Goal: Task Accomplishment & Management: Manage account settings

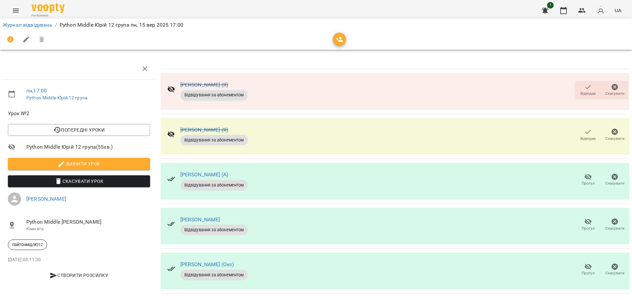
click at [30, 27] on link "Журнал відвідувань" at bounding box center [28, 25] width 50 height 6
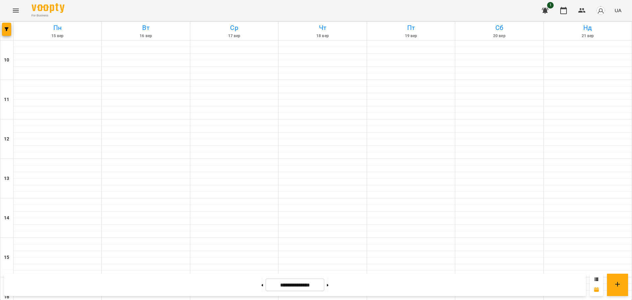
scroll to position [247, 0]
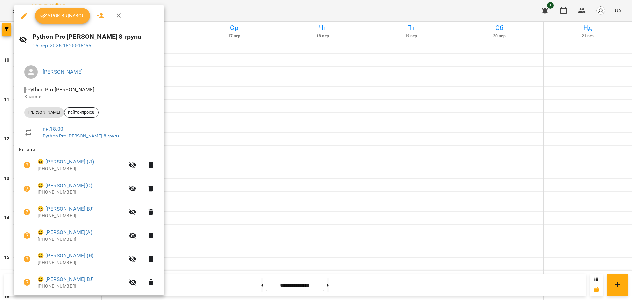
click at [230, 19] on div at bounding box center [316, 150] width 632 height 300
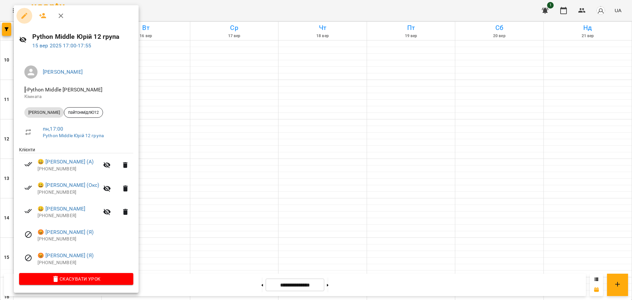
click at [24, 19] on icon "button" at bounding box center [24, 16] width 8 height 8
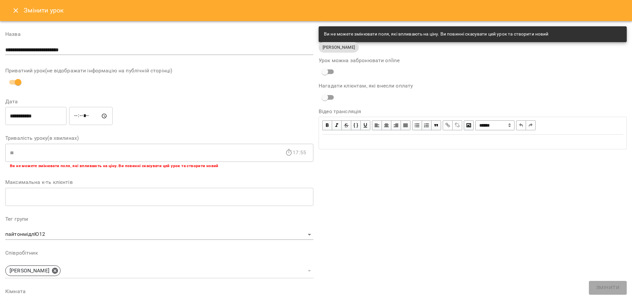
click at [17, 13] on icon "Close" at bounding box center [16, 11] width 8 height 8
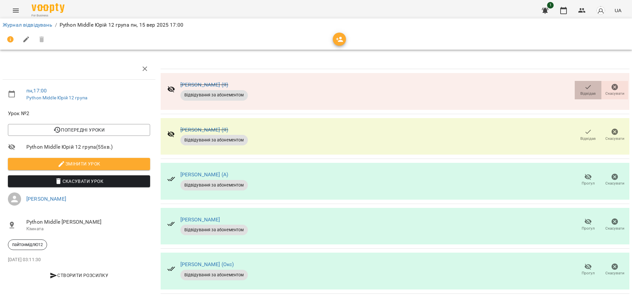
drag, startPoint x: 583, startPoint y: 86, endPoint x: 553, endPoint y: 105, distance: 35.3
click at [584, 86] on icon "button" at bounding box center [588, 87] width 8 height 8
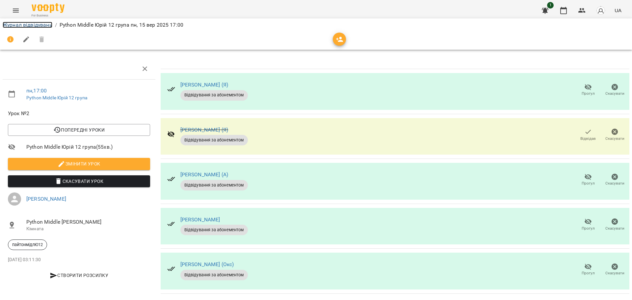
click at [33, 24] on link "Журнал відвідувань" at bounding box center [28, 25] width 50 height 6
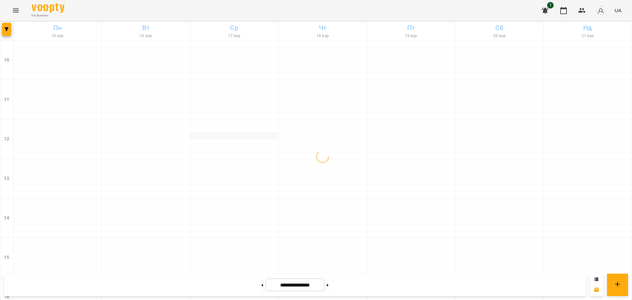
scroll to position [283, 0]
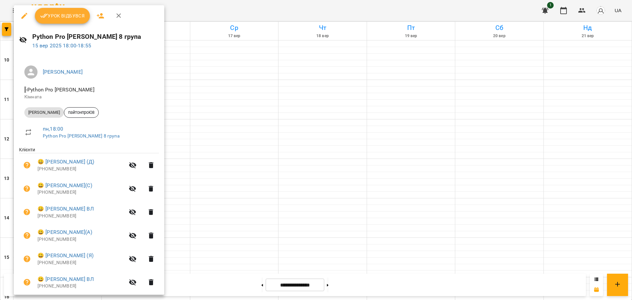
scroll to position [69, 0]
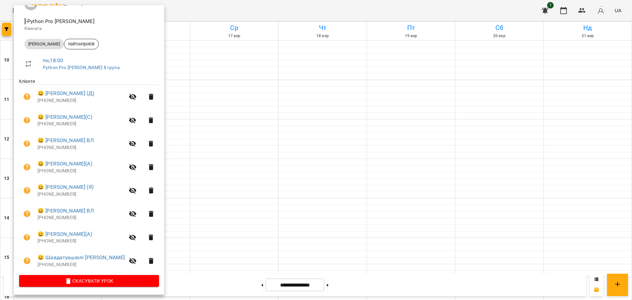
click at [191, 18] on div at bounding box center [316, 150] width 632 height 300
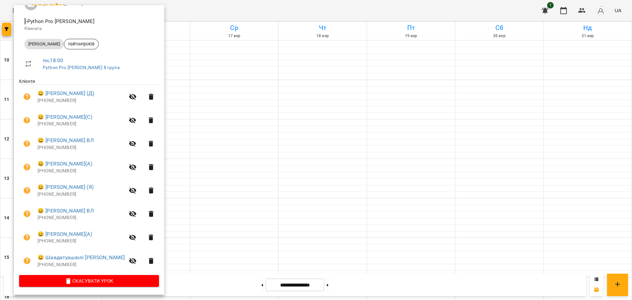
click at [188, 6] on div at bounding box center [316, 150] width 632 height 300
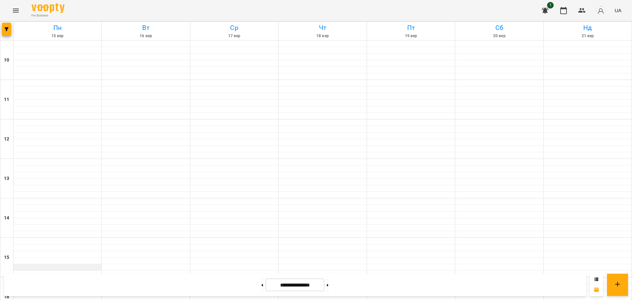
scroll to position [160, 0]
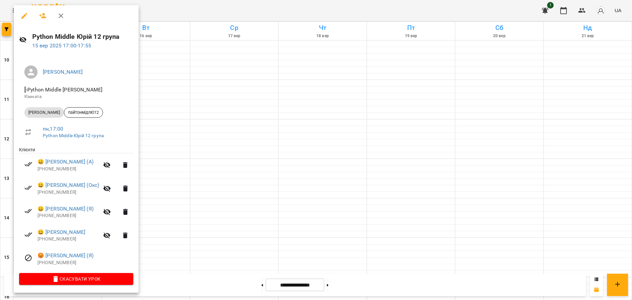
drag, startPoint x: 209, startPoint y: 6, endPoint x: 209, endPoint y: 12, distance: 6.6
click at [209, 6] on div at bounding box center [316, 150] width 632 height 300
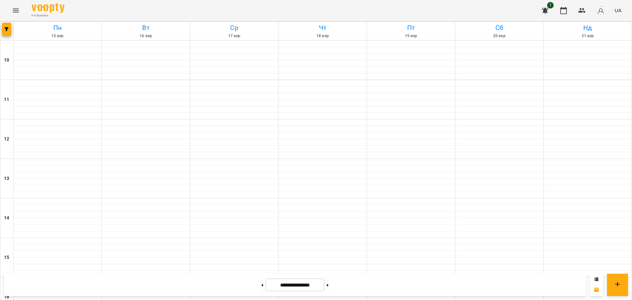
scroll to position [201, 0]
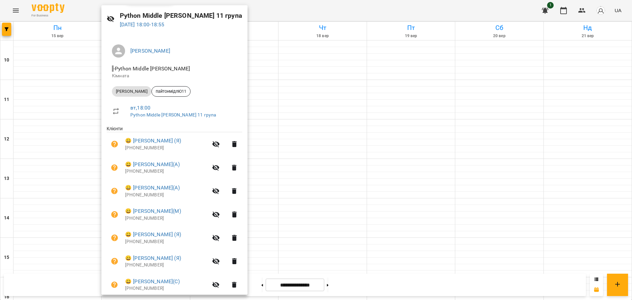
scroll to position [0, 0]
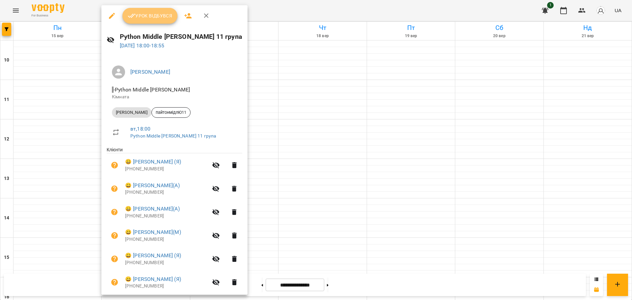
click at [160, 15] on span "Урок відбувся" at bounding box center [150, 16] width 45 height 8
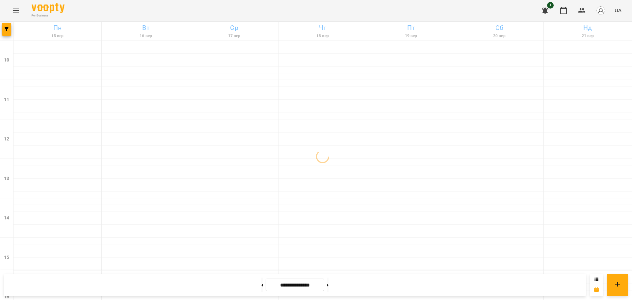
scroll to position [283, 0]
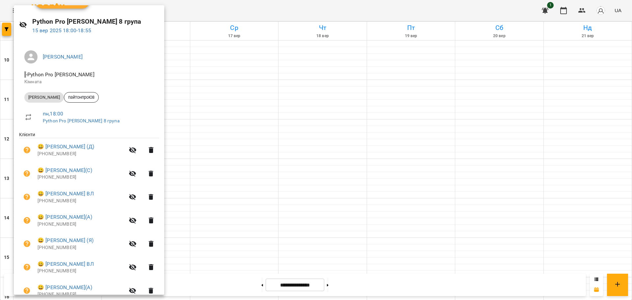
scroll to position [0, 0]
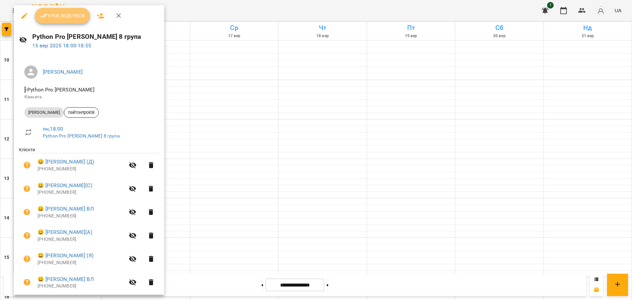
click at [61, 19] on span "Урок відбувся" at bounding box center [62, 16] width 45 height 8
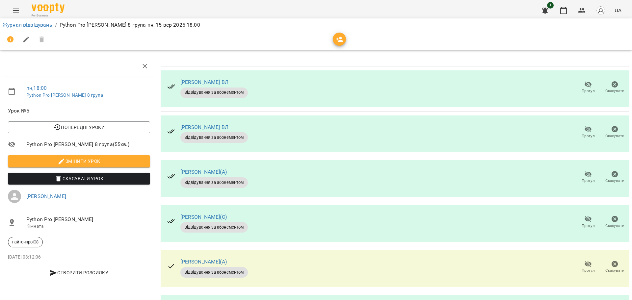
scroll to position [99, 0]
click at [584, 260] on icon "button" at bounding box center [588, 264] width 8 height 8
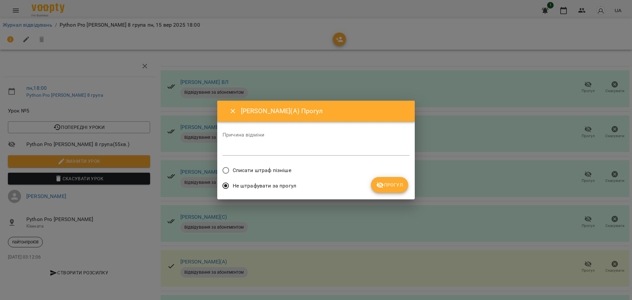
drag, startPoint x: 245, startPoint y: 170, endPoint x: 251, endPoint y: 171, distance: 6.5
click at [245, 170] on span "Списати штраф пізніше" at bounding box center [262, 170] width 59 height 8
click at [379, 183] on icon "submit" at bounding box center [379, 185] width 7 height 6
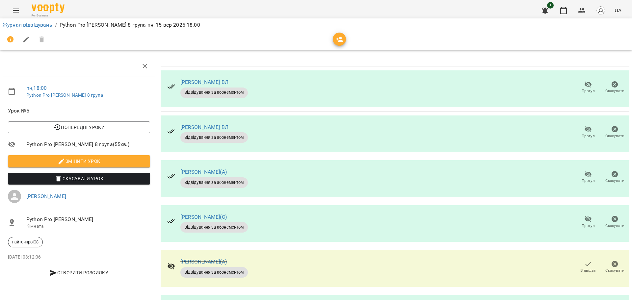
scroll to position [123, 0]
drag, startPoint x: 582, startPoint y: 140, endPoint x: 203, endPoint y: 21, distance: 397.1
click at [584, 260] on icon "button" at bounding box center [588, 264] width 8 height 8
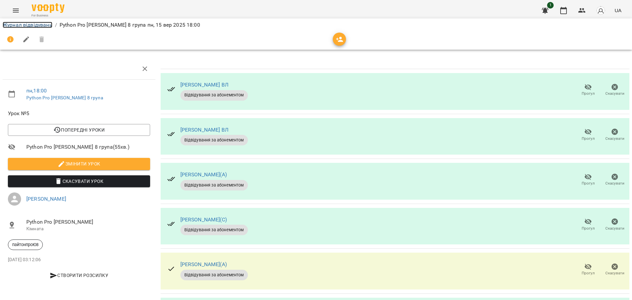
click at [47, 25] on link "Журнал відвідувань" at bounding box center [28, 25] width 50 height 6
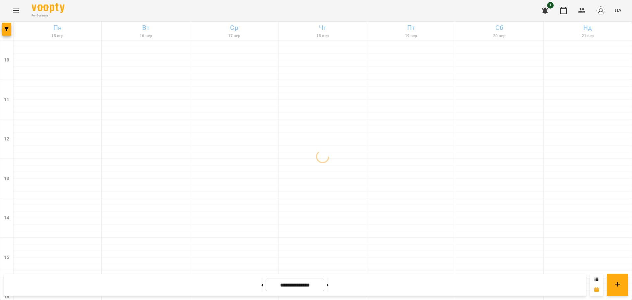
scroll to position [283, 0]
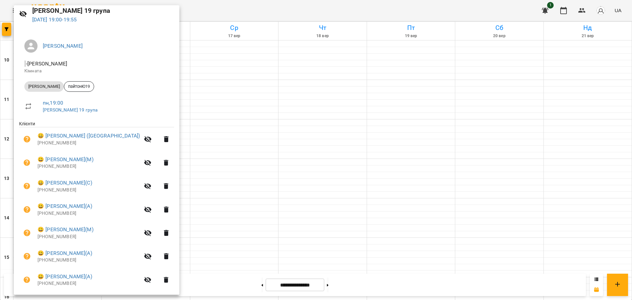
scroll to position [0, 0]
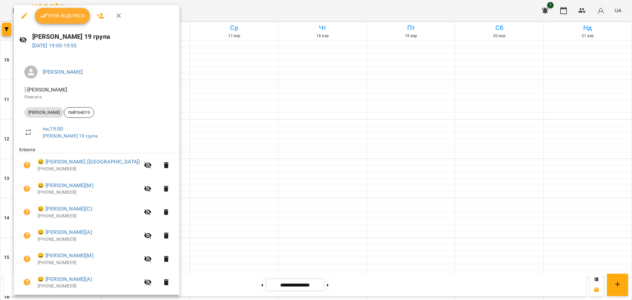
click at [259, 14] on div at bounding box center [316, 150] width 632 height 300
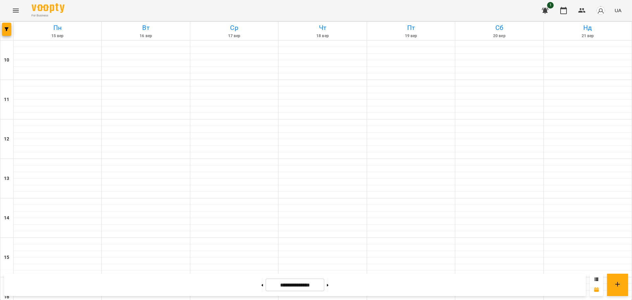
scroll to position [242, 0]
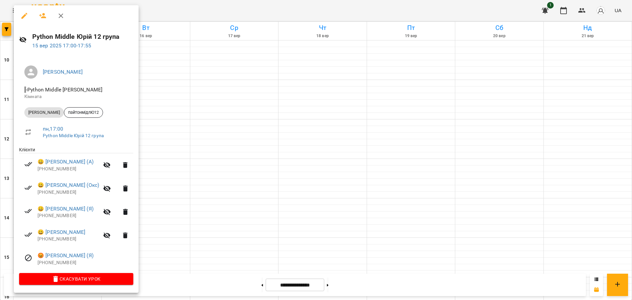
click at [180, 7] on div at bounding box center [316, 150] width 632 height 300
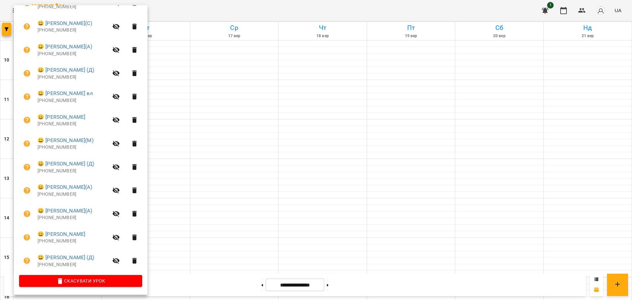
scroll to position [0, 0]
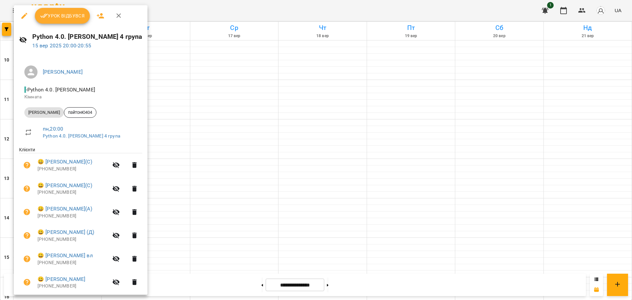
click at [238, 5] on div at bounding box center [316, 150] width 632 height 300
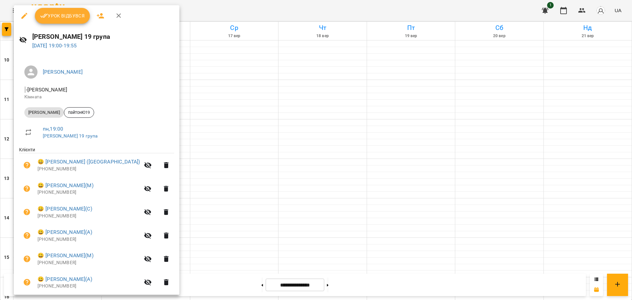
click at [73, 13] on span "Урок відбувся" at bounding box center [62, 16] width 45 height 8
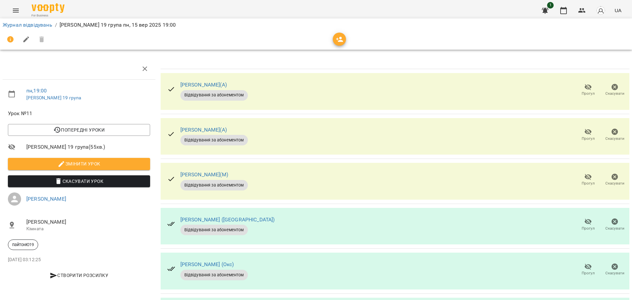
click at [581, 92] on span "Прогул" at bounding box center [587, 94] width 13 height 6
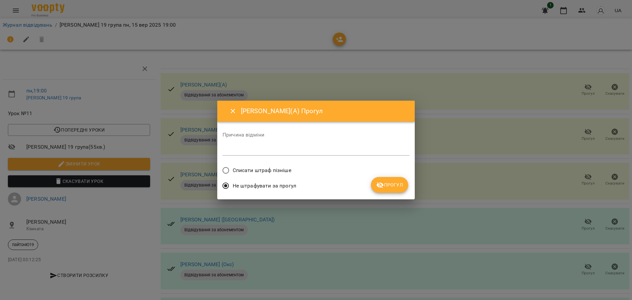
click at [274, 172] on span "Списати штраф пізніше" at bounding box center [262, 170] width 59 height 8
click at [391, 185] on span "Прогул" at bounding box center [389, 185] width 27 height 8
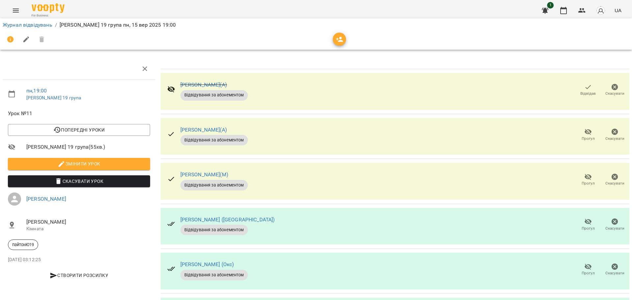
scroll to position [41, 0]
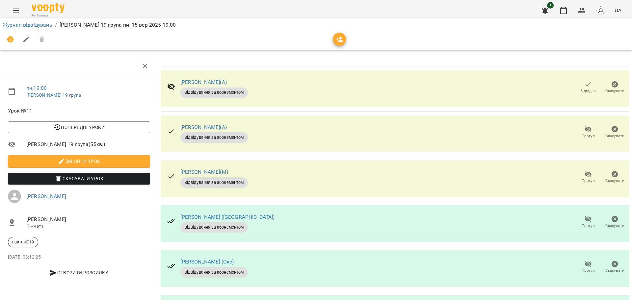
click at [584, 260] on icon "button" at bounding box center [588, 264] width 8 height 8
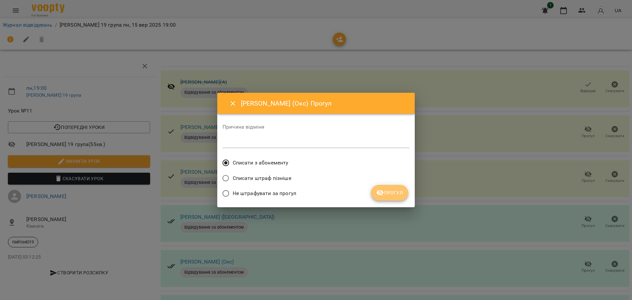
click at [401, 190] on span "Прогул" at bounding box center [389, 193] width 27 height 8
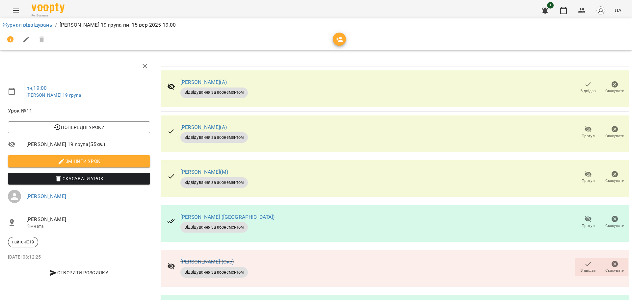
scroll to position [140, 0]
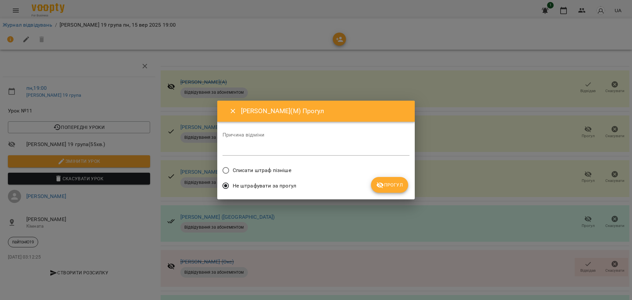
drag, startPoint x: 251, startPoint y: 172, endPoint x: 405, endPoint y: 191, distance: 154.8
click at [251, 172] on span "Списати штраф пізніше" at bounding box center [262, 170] width 59 height 8
drag, startPoint x: 391, startPoint y: 183, endPoint x: 449, endPoint y: 237, distance: 78.4
click at [391, 183] on span "Прогул" at bounding box center [389, 185] width 27 height 8
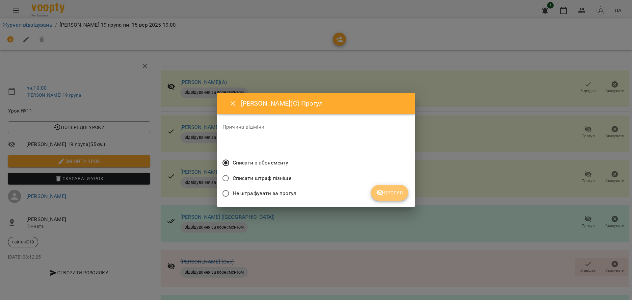
click at [382, 196] on icon "submit" at bounding box center [380, 193] width 8 height 8
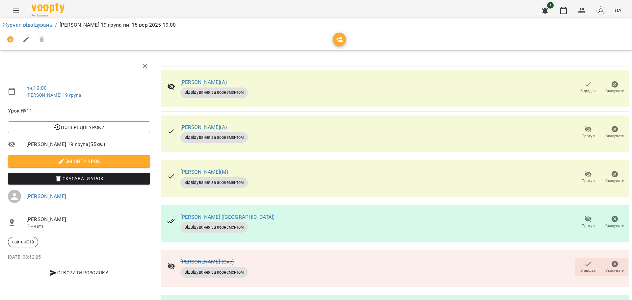
scroll to position [0, 0]
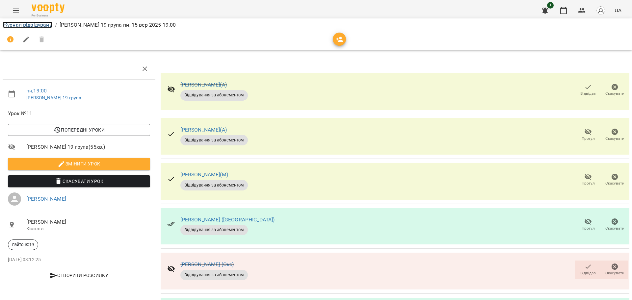
click at [39, 25] on link "Журнал відвідувань" at bounding box center [28, 25] width 50 height 6
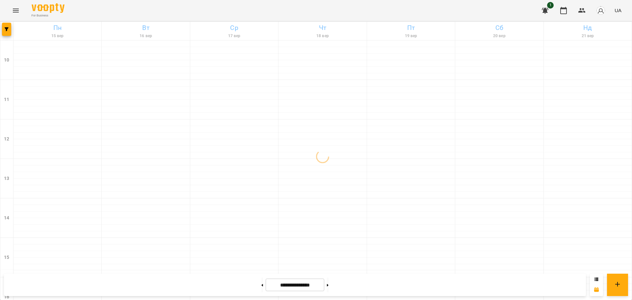
scroll to position [283, 0]
click at [261, 282] on button at bounding box center [262, 285] width 2 height 14
type input "**********"
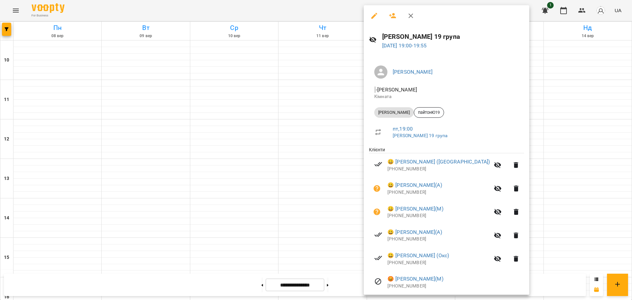
scroll to position [69, 0]
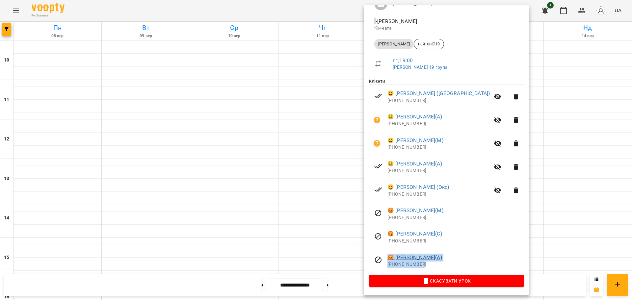
drag, startPoint x: 424, startPoint y: 265, endPoint x: 389, endPoint y: 254, distance: 37.0
click at [389, 254] on div "😡 [PERSON_NAME](А) [PHONE_NUMBER]" at bounding box center [455, 261] width 137 height 14
copy div "😡 [PERSON_NAME](А) [PHONE_NUMBER]"
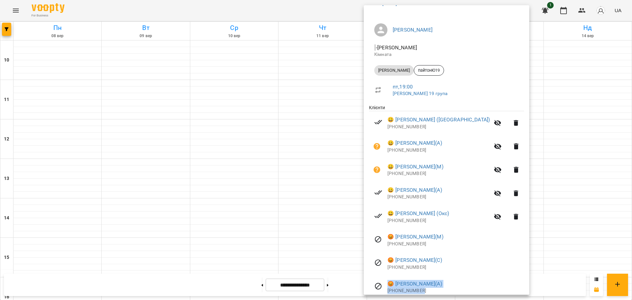
scroll to position [0, 0]
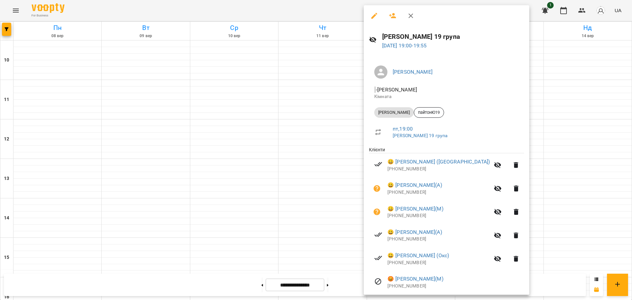
click at [337, 280] on div at bounding box center [316, 150] width 632 height 300
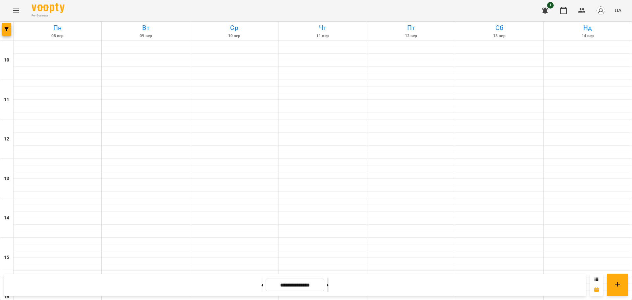
click at [328, 285] on icon at bounding box center [328, 285] width 2 height 2
type input "**********"
